Goal: Task Accomplishment & Management: Manage account settings

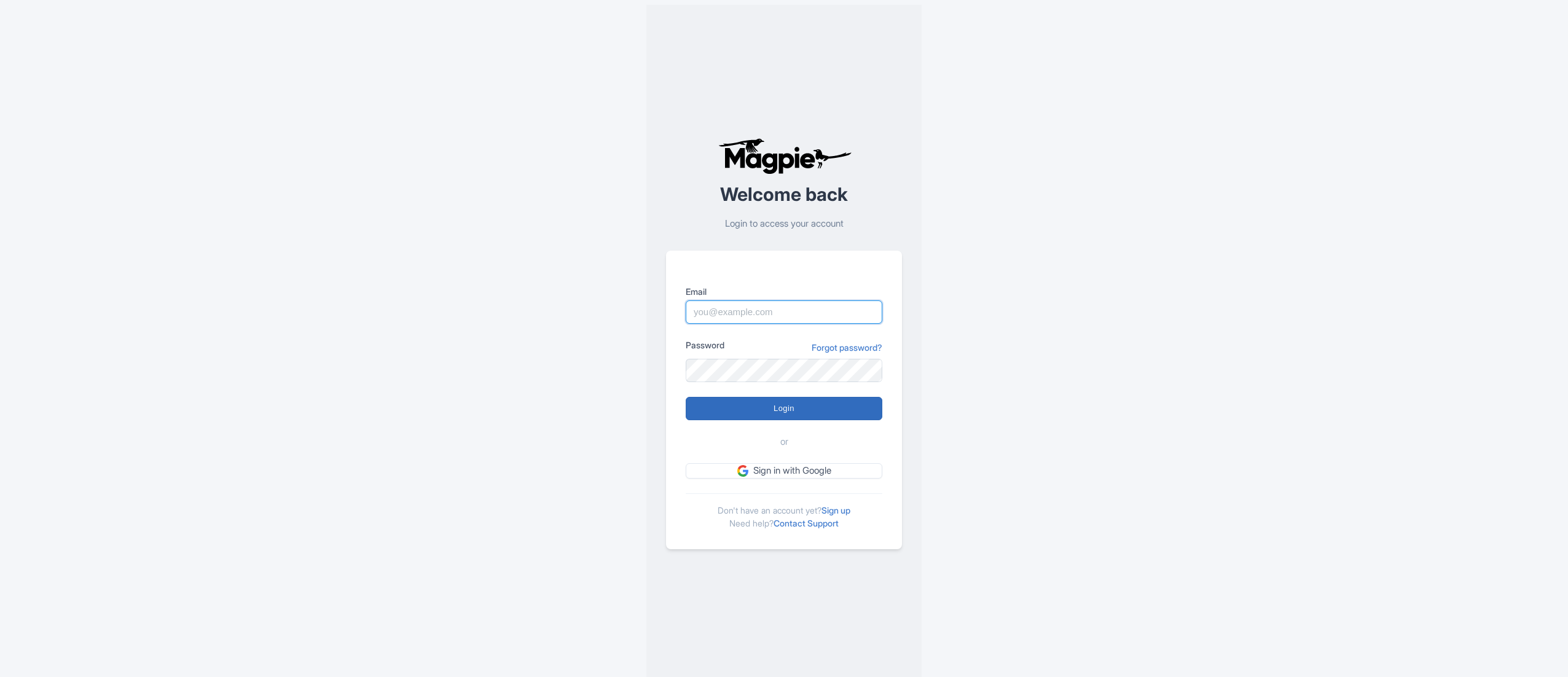
type input "naveen.kumar1@paragondigitalservices.com"
click at [810, 407] on input "Login" at bounding box center [783, 409] width 197 height 23
type input "Logging in..."
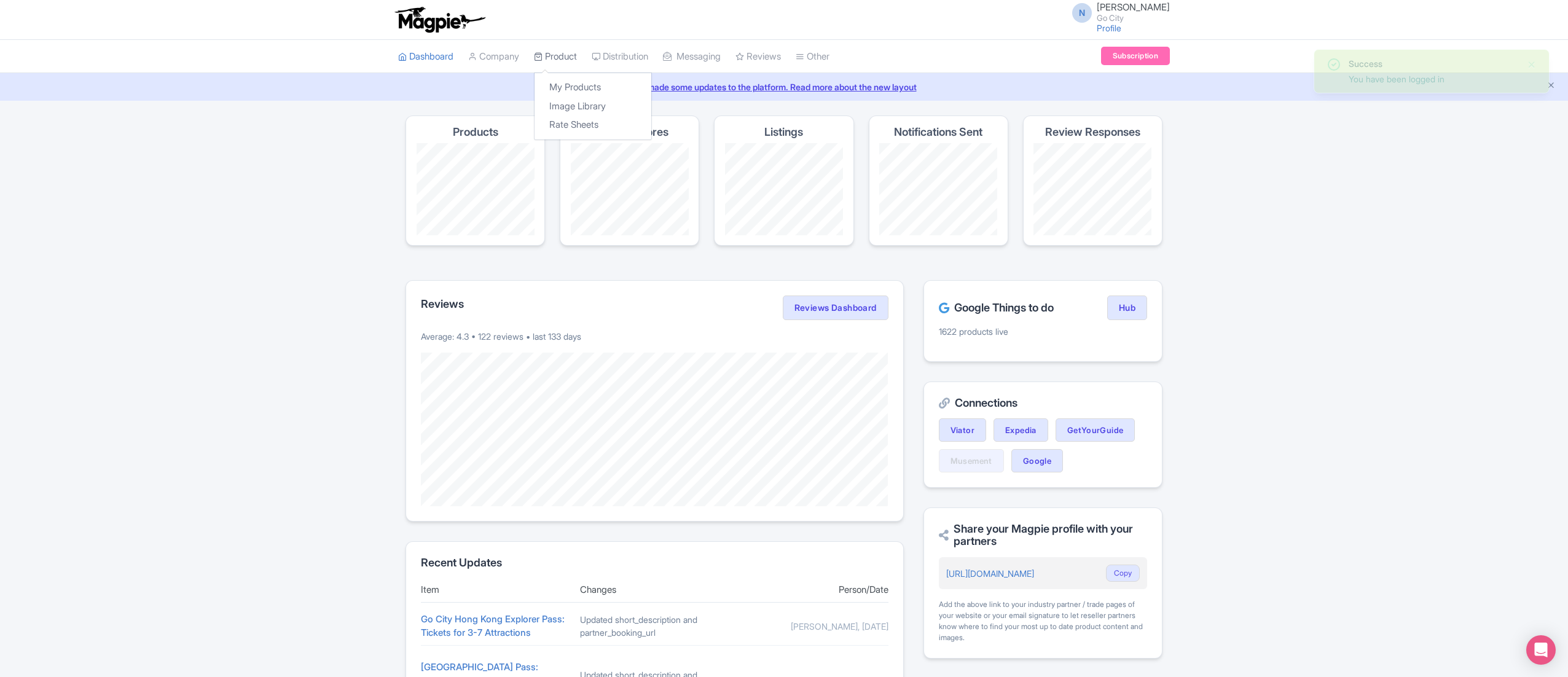
click at [538, 55] on icon at bounding box center [538, 56] width 9 height 9
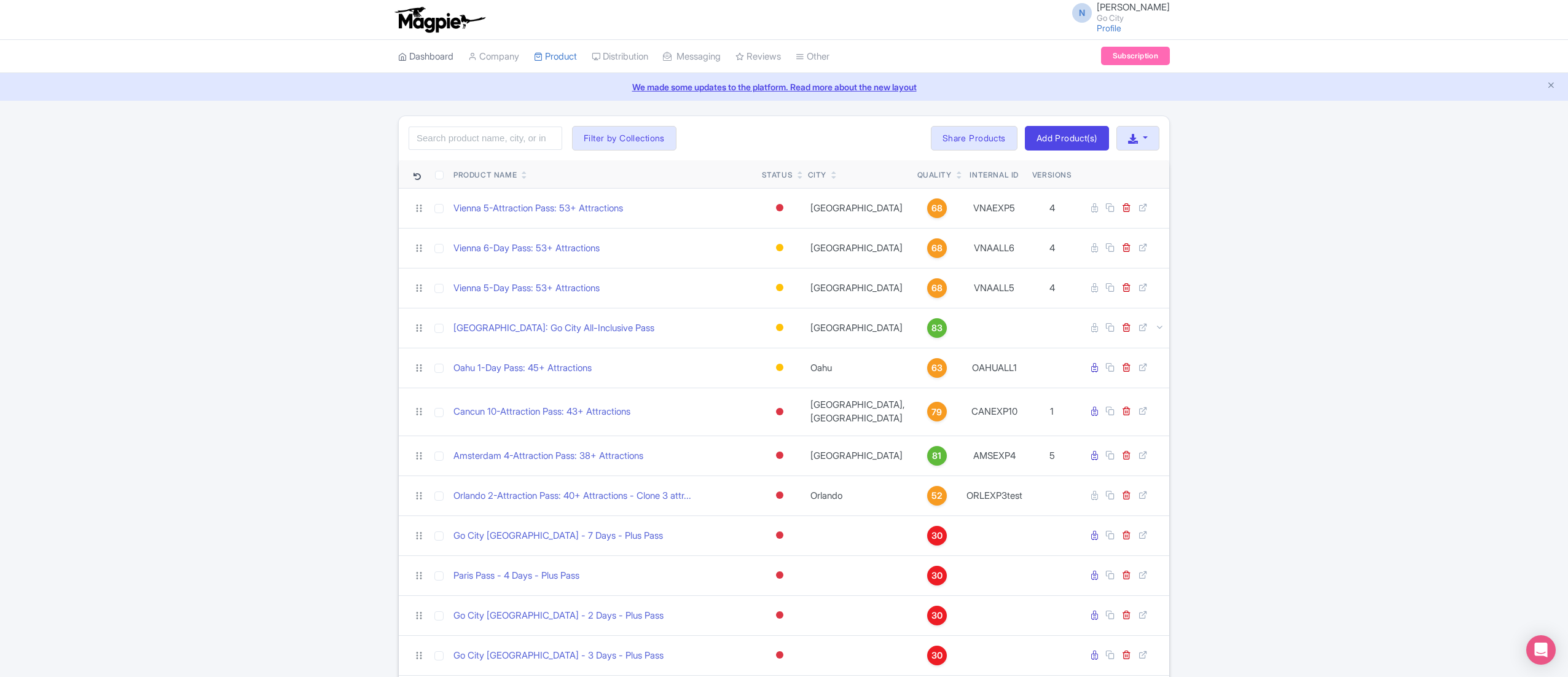
click at [425, 60] on link "Dashboard" at bounding box center [425, 57] width 55 height 34
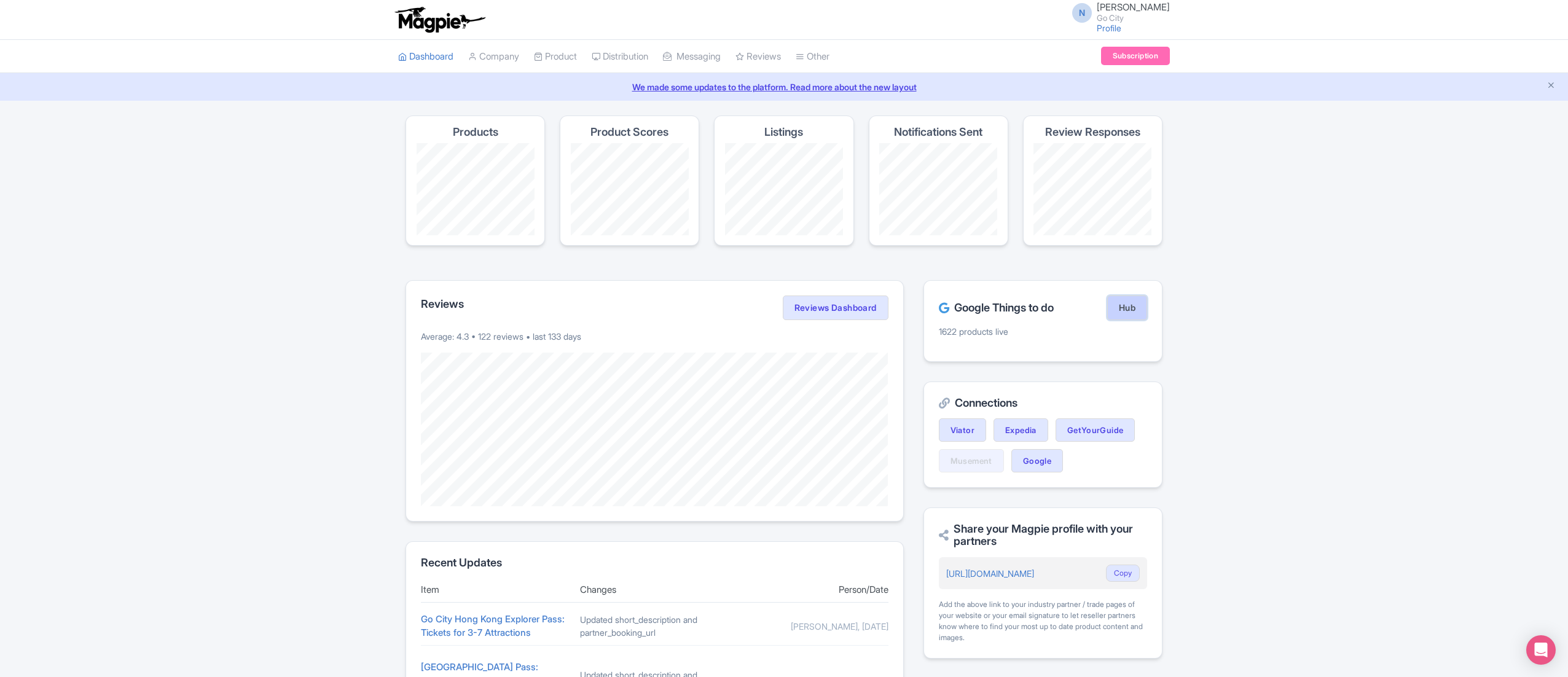
click at [1124, 302] on link "Hub" at bounding box center [1127, 308] width 40 height 24
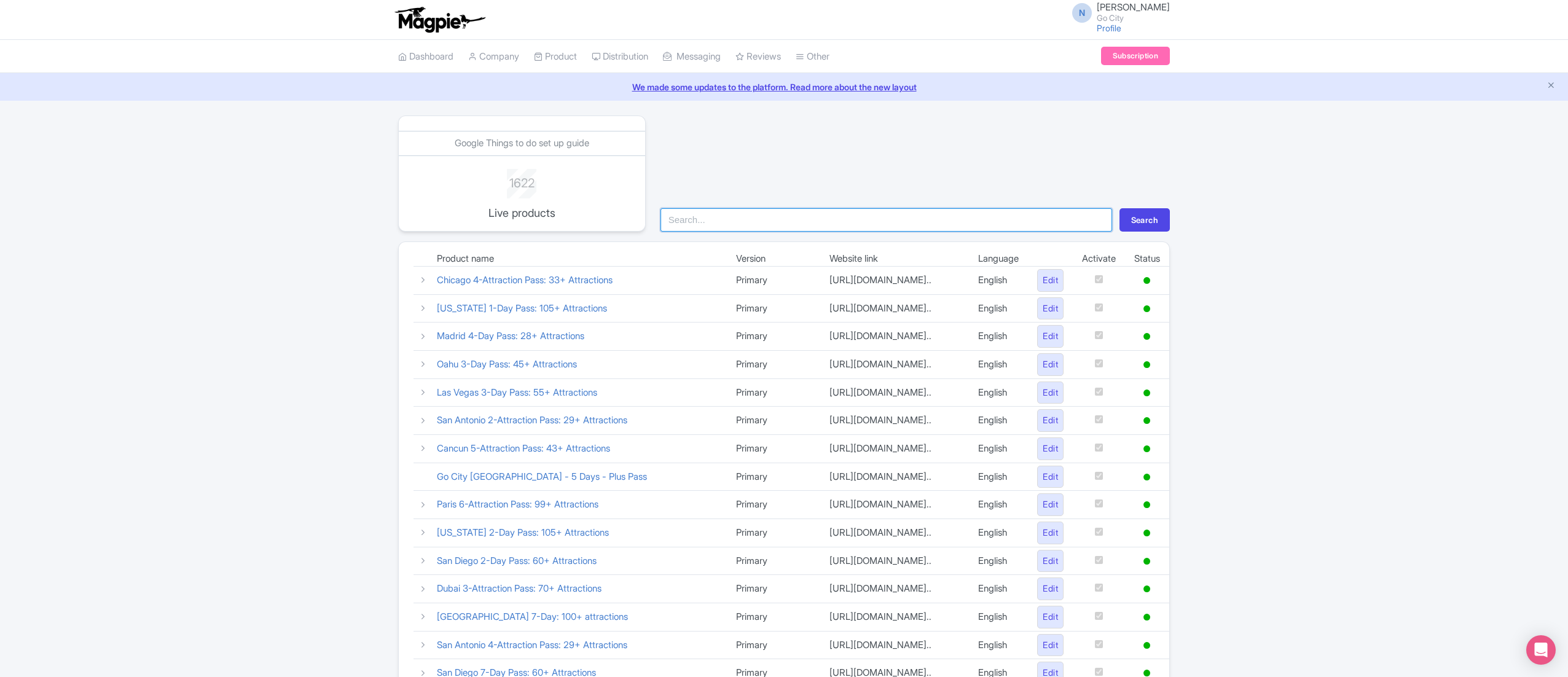
click at [736, 227] on input "search" at bounding box center [886, 220] width 451 height 23
drag, startPoint x: 713, startPoint y: 215, endPoint x: 801, endPoint y: 232, distance: 89.6
click at [801, 232] on div "Google Things to do set up guide 1622 Live products new york pass Search Produc…" at bounding box center [783, 561] width 772 height 891
type input "new york"
click at [1119, 208] on button "Search" at bounding box center [1144, 220] width 50 height 23
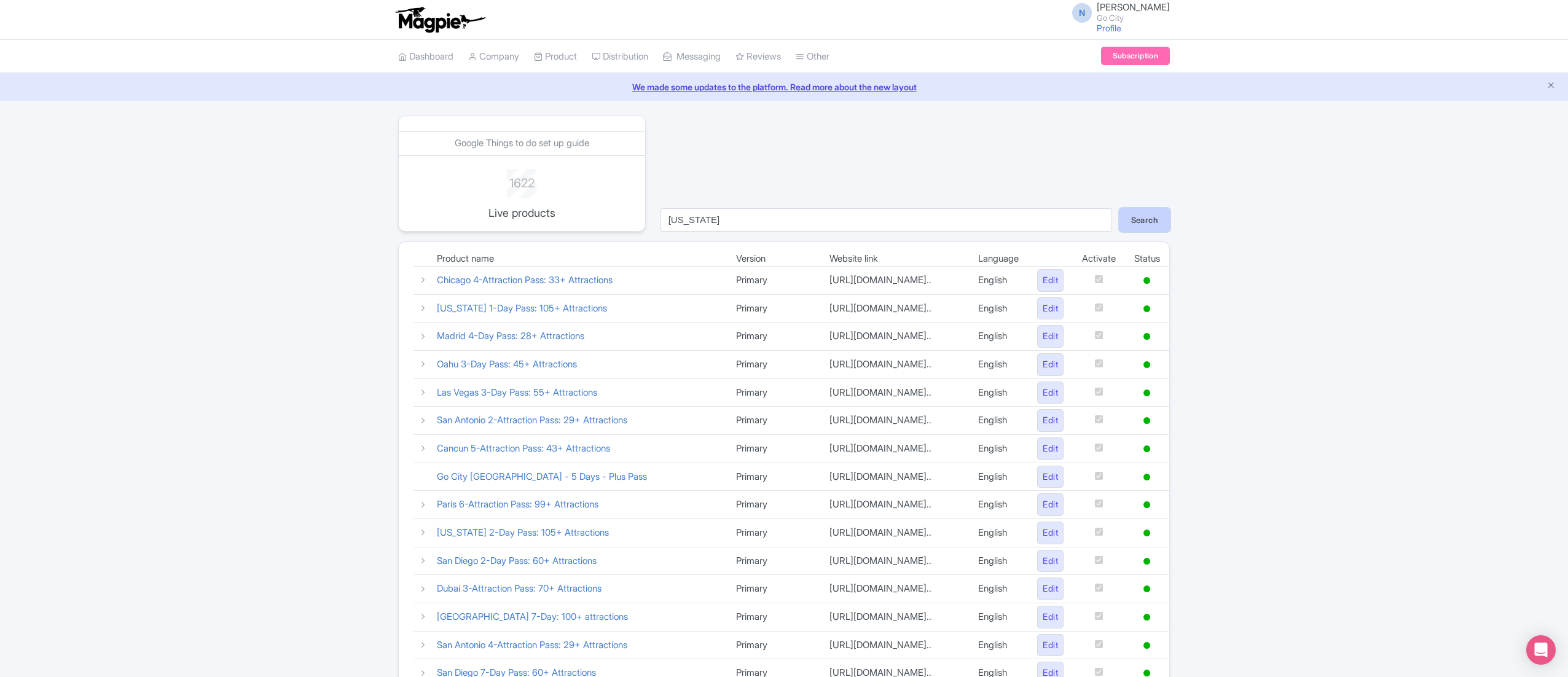
click at [1136, 218] on button "Search" at bounding box center [1144, 220] width 50 height 23
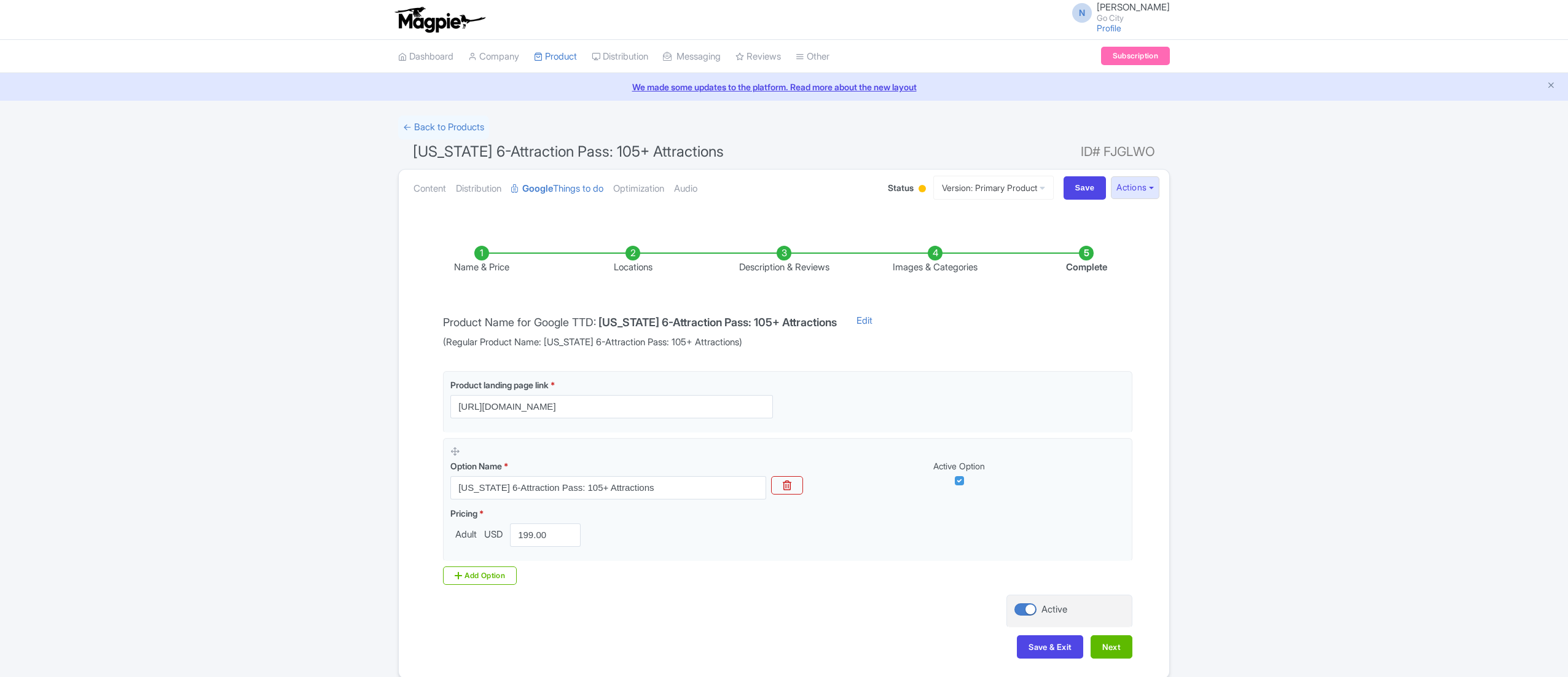
scroll to position [57, 0]
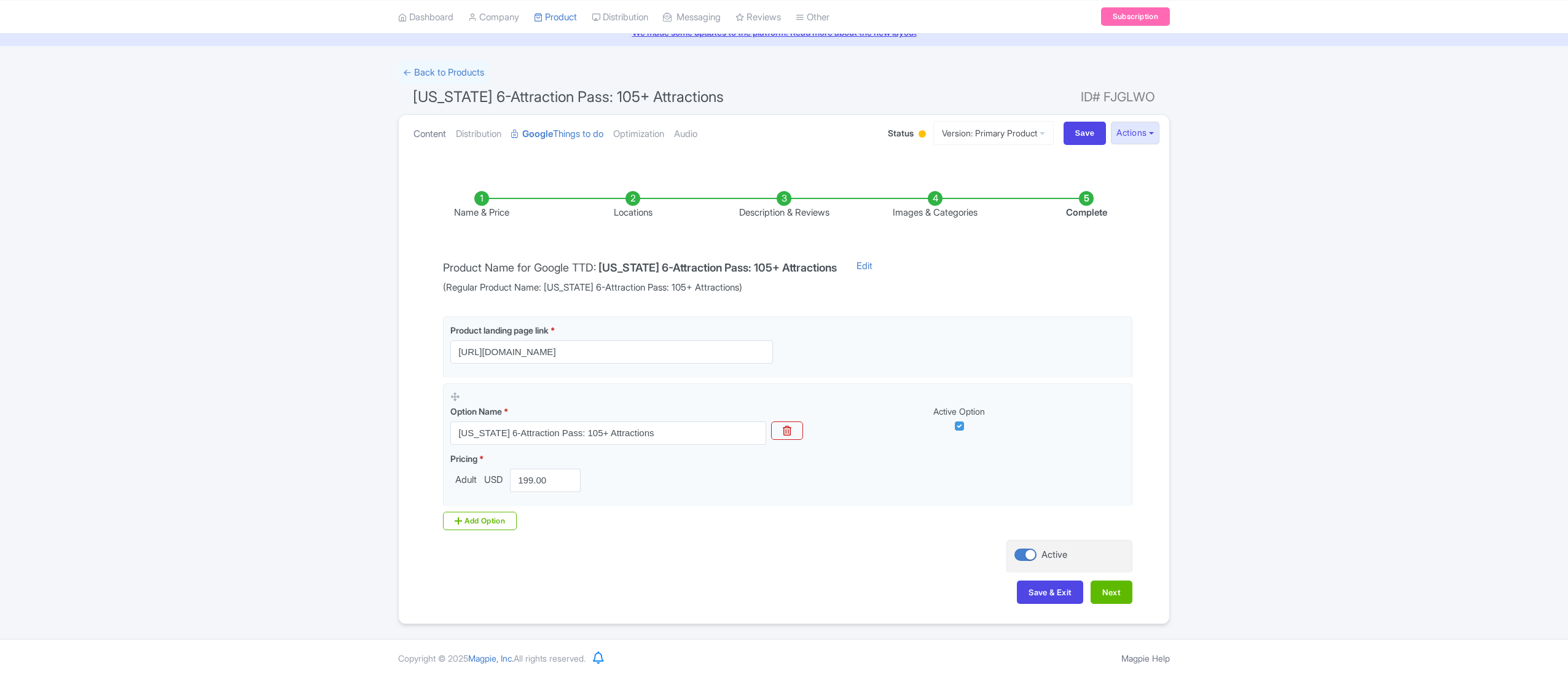
click at [436, 128] on link "Content" at bounding box center [430, 134] width 33 height 39
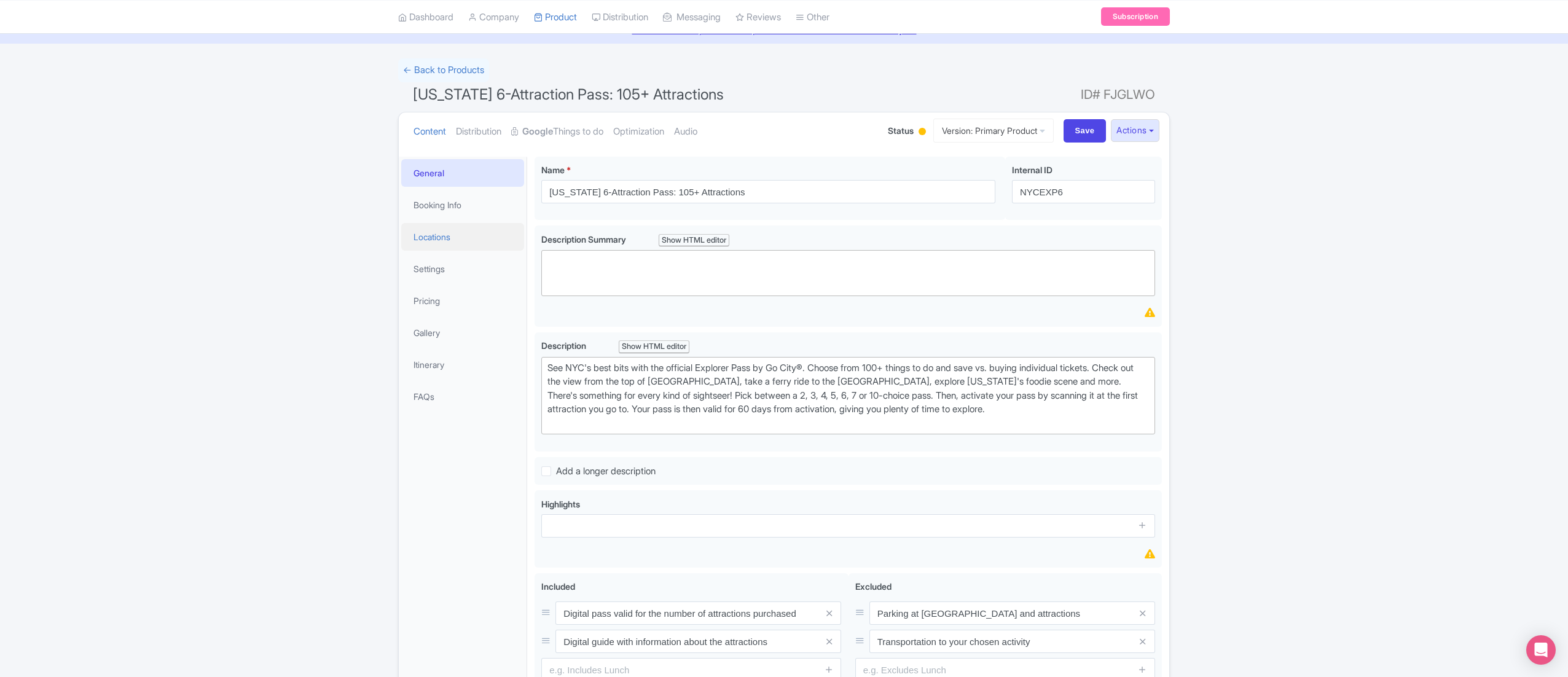
click at [463, 226] on link "Locations" at bounding box center [462, 237] width 123 height 28
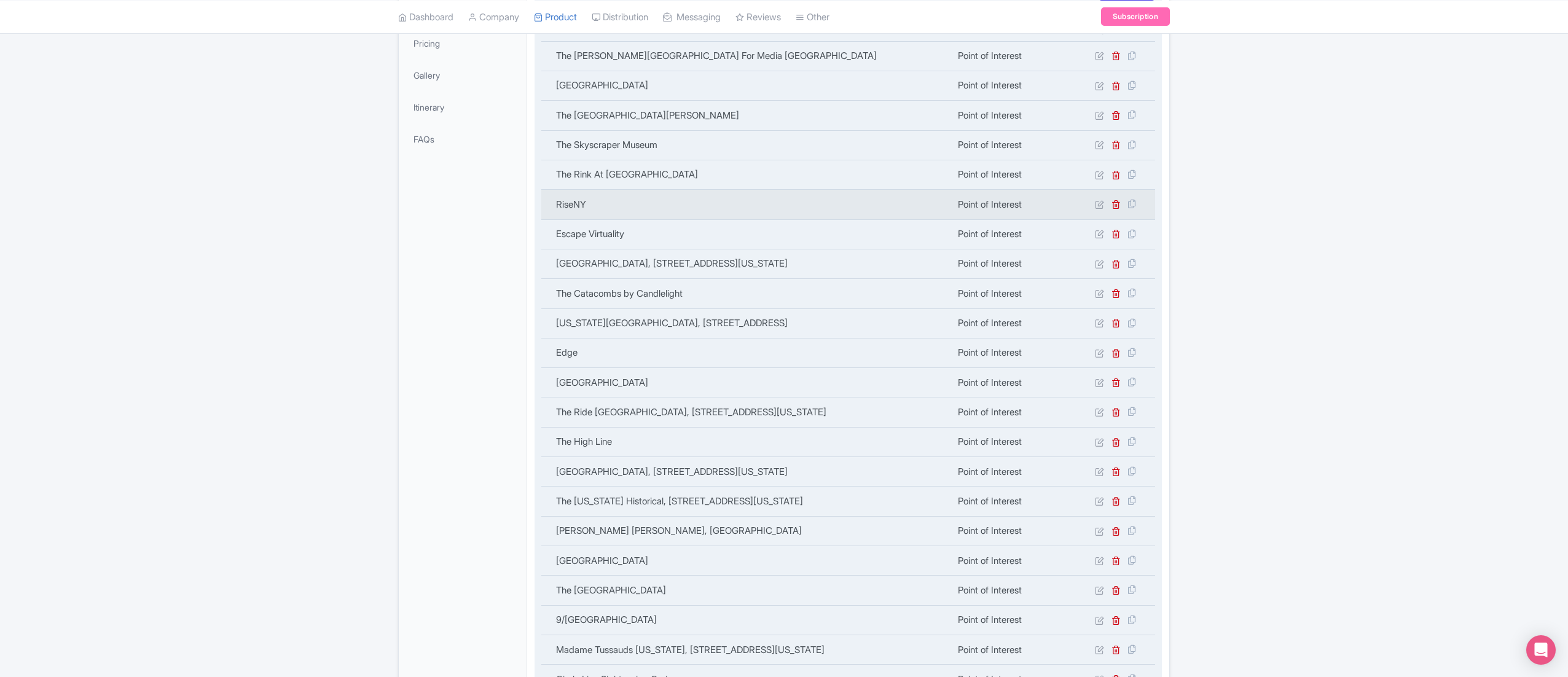
scroll to position [317, 0]
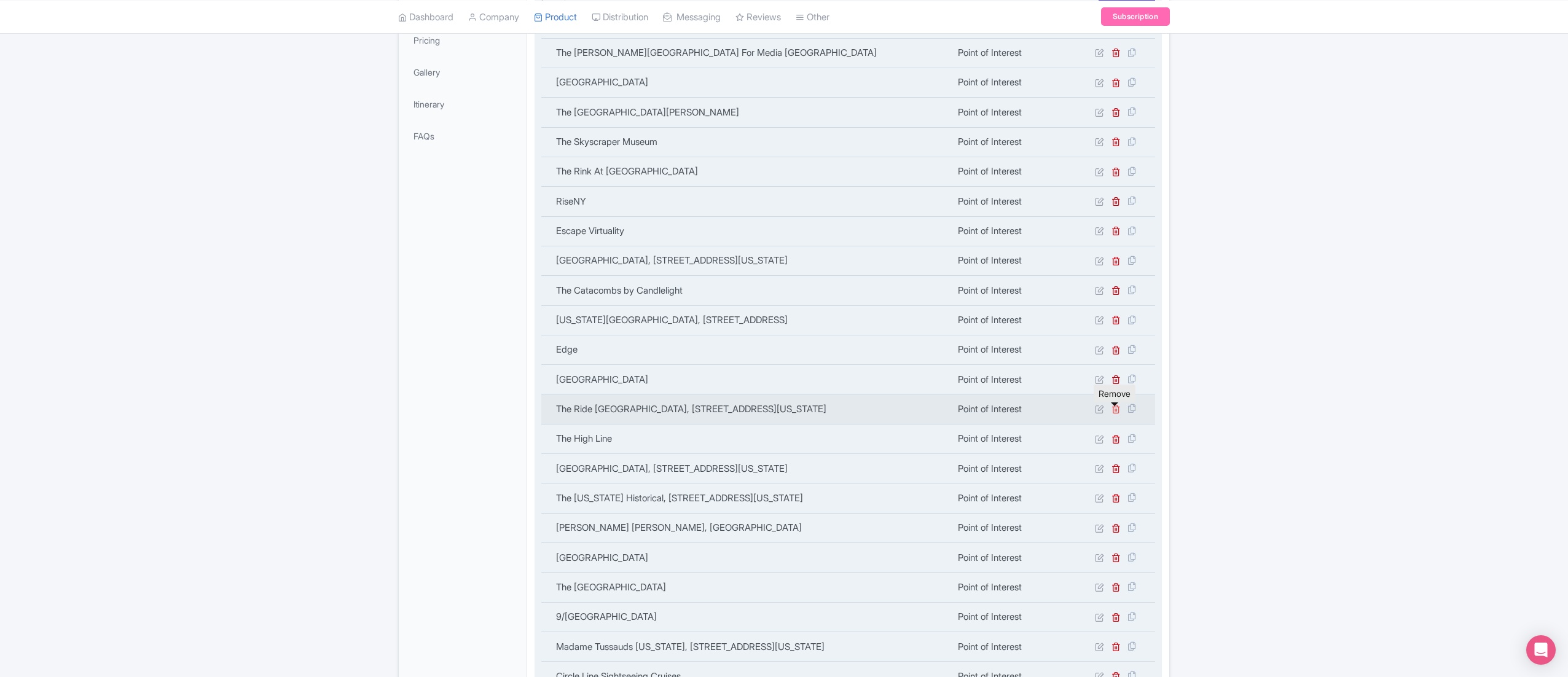
click at [1117, 410] on icon at bounding box center [1116, 409] width 10 height 10
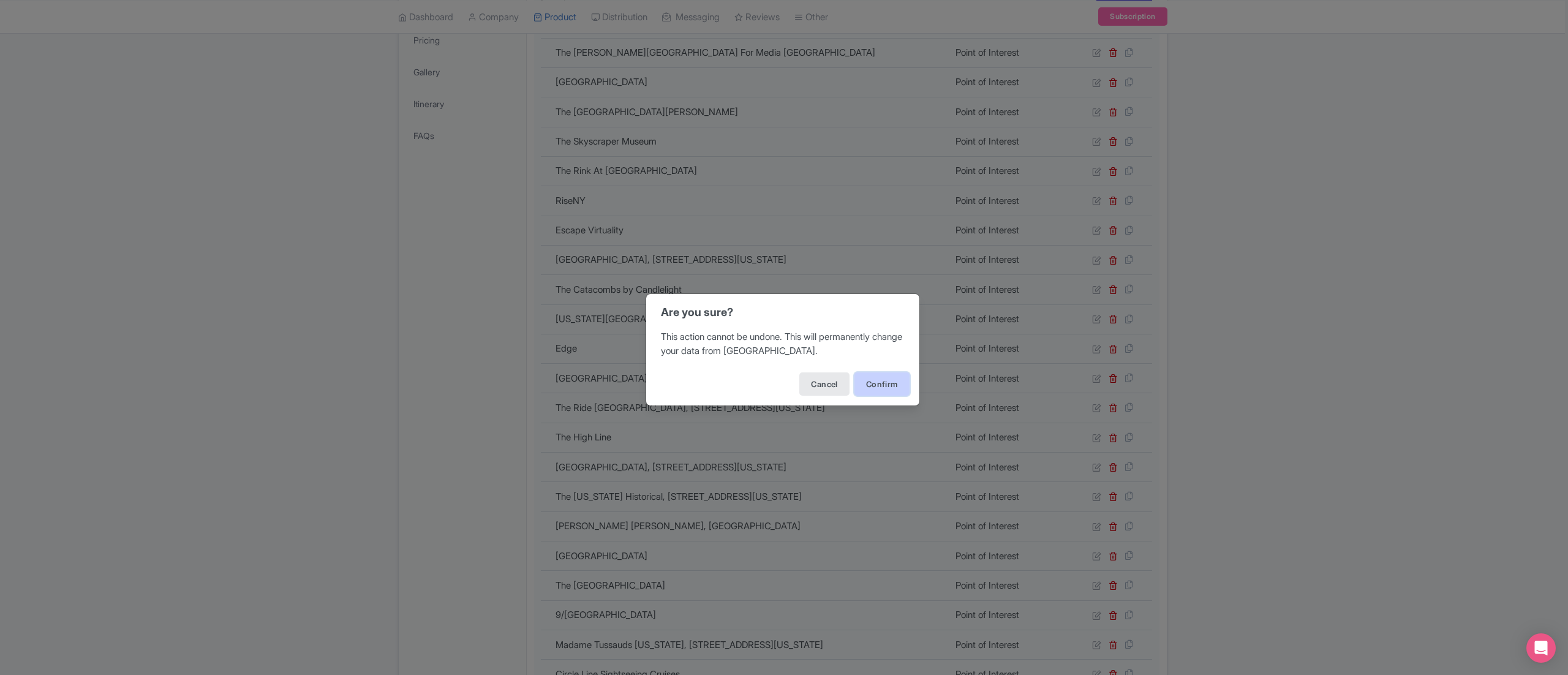
click at [876, 381] on button "Confirm" at bounding box center [881, 384] width 55 height 23
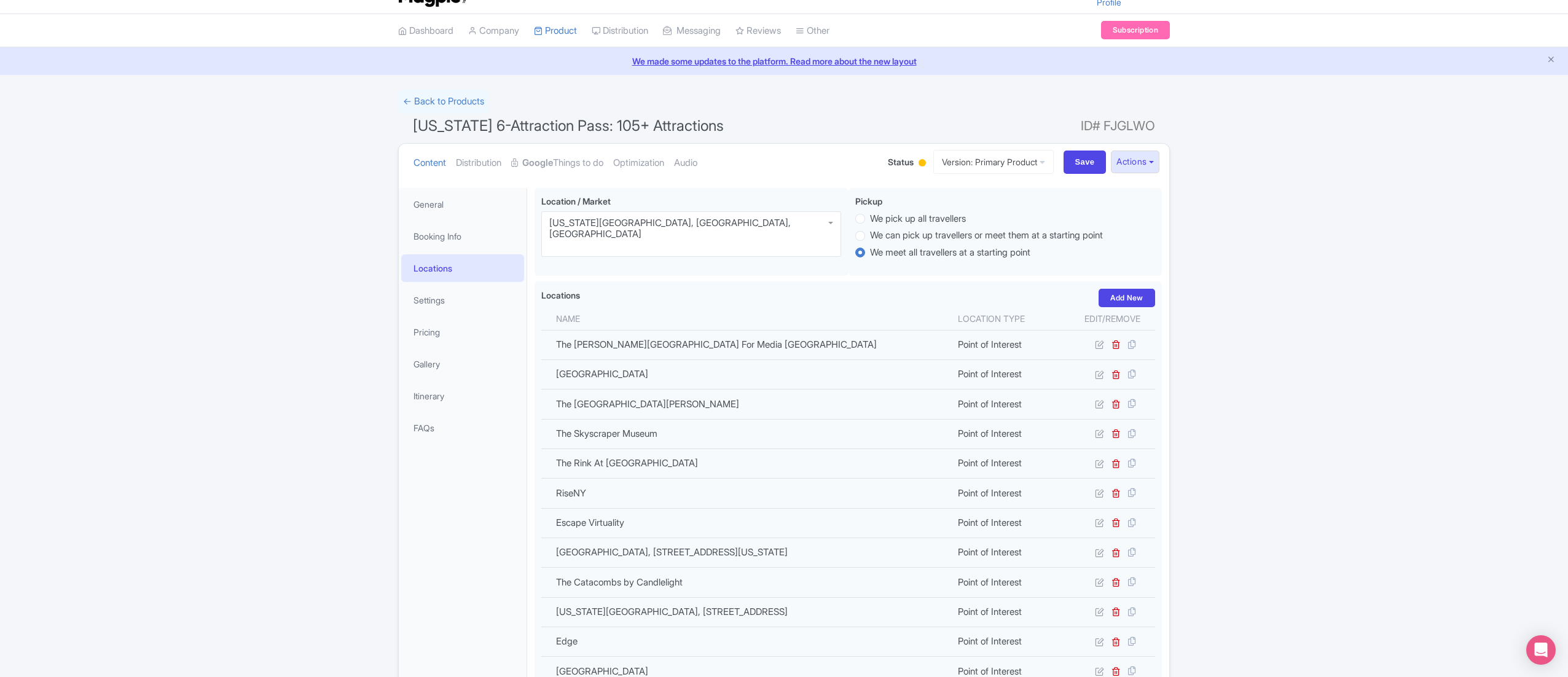
scroll to position [35, 0]
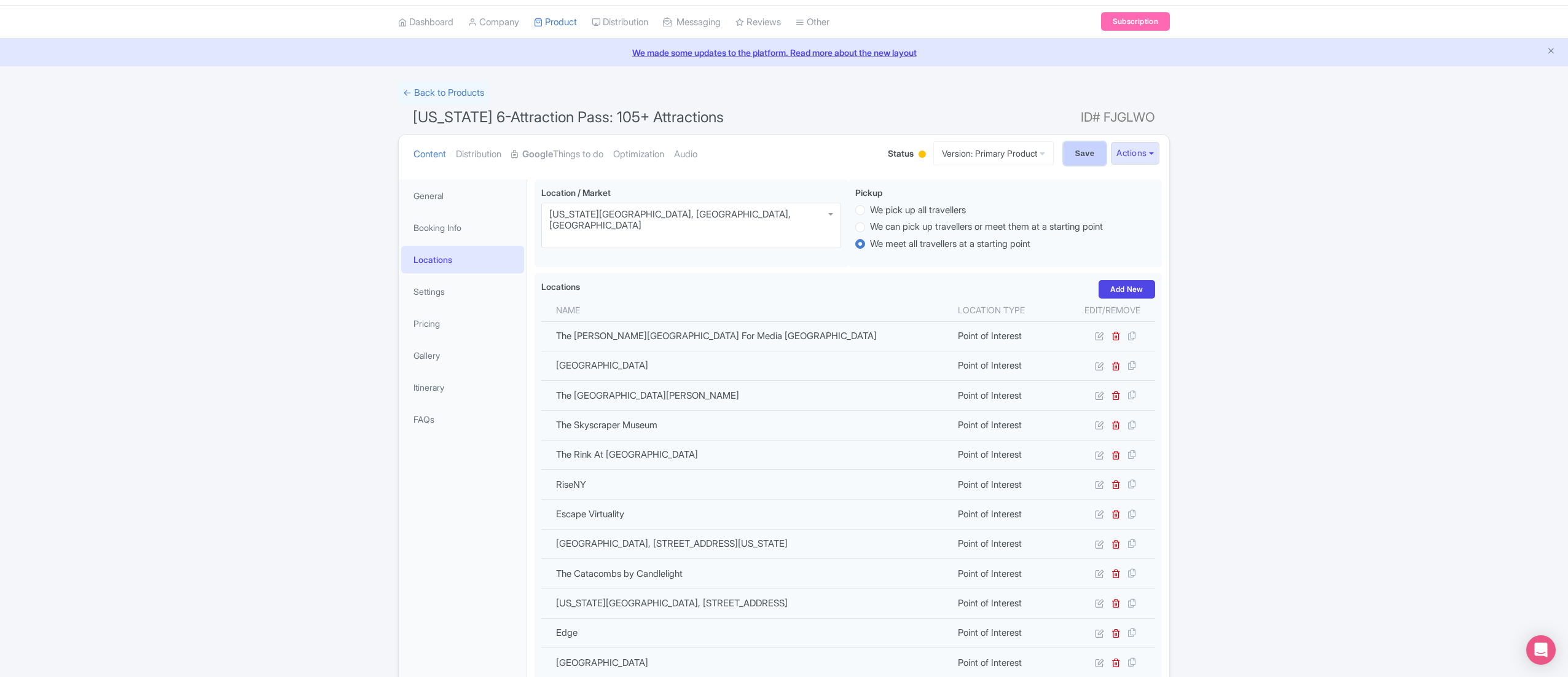
click at [1068, 154] on input "Save" at bounding box center [1085, 154] width 43 height 23
type input "Saving..."
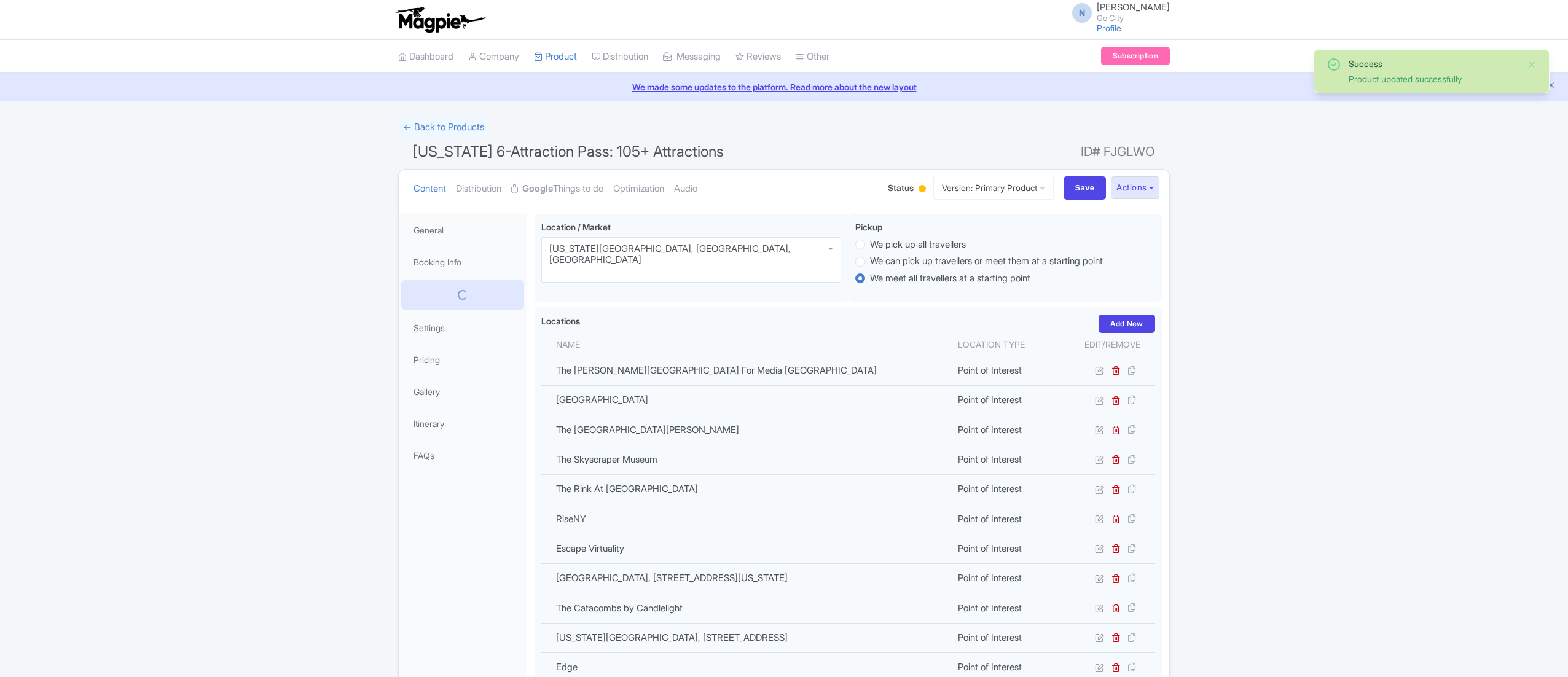
scroll to position [214, 0]
